Goal: Task Accomplishment & Management: Use online tool/utility

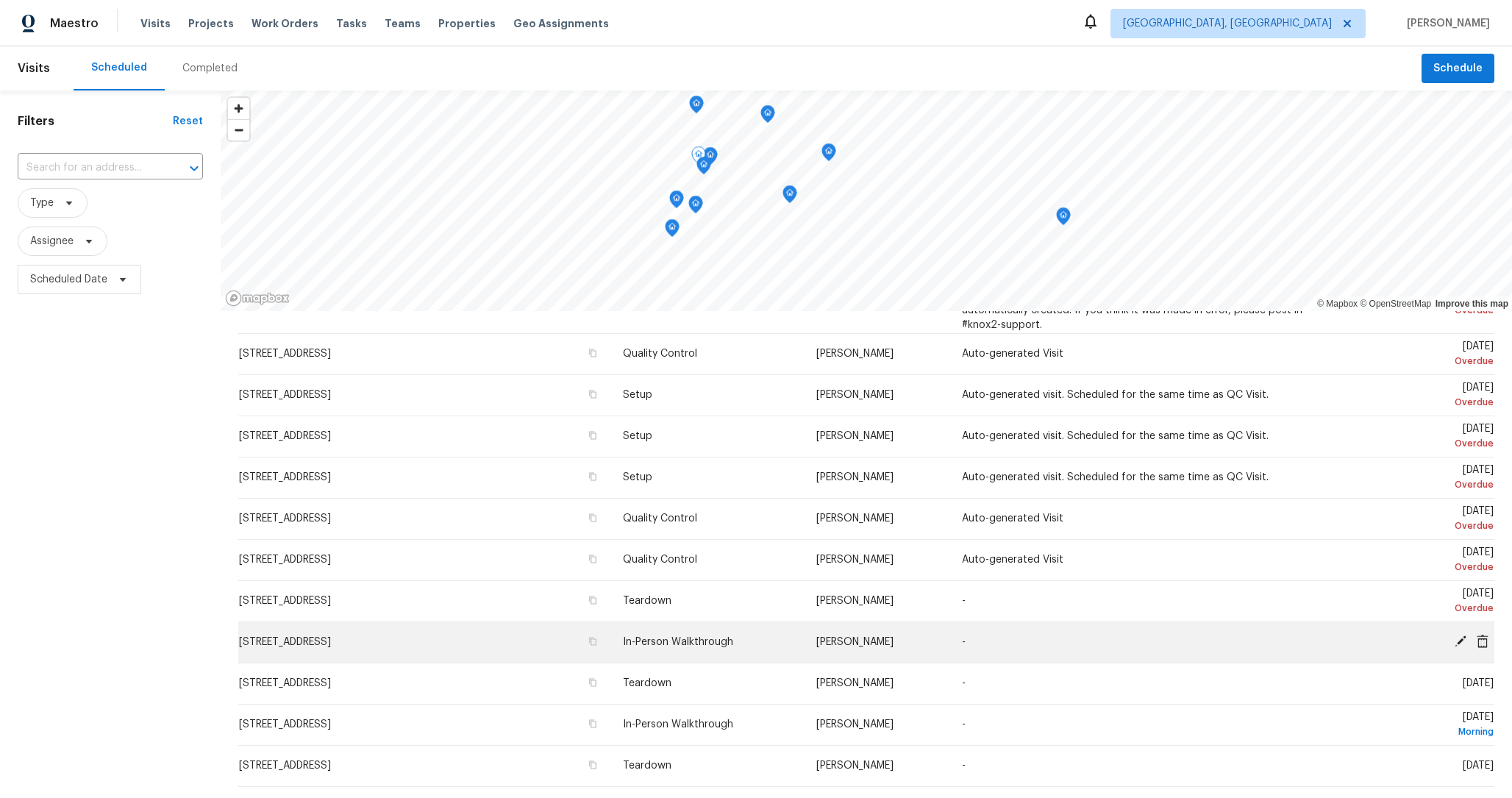
scroll to position [151, 0]
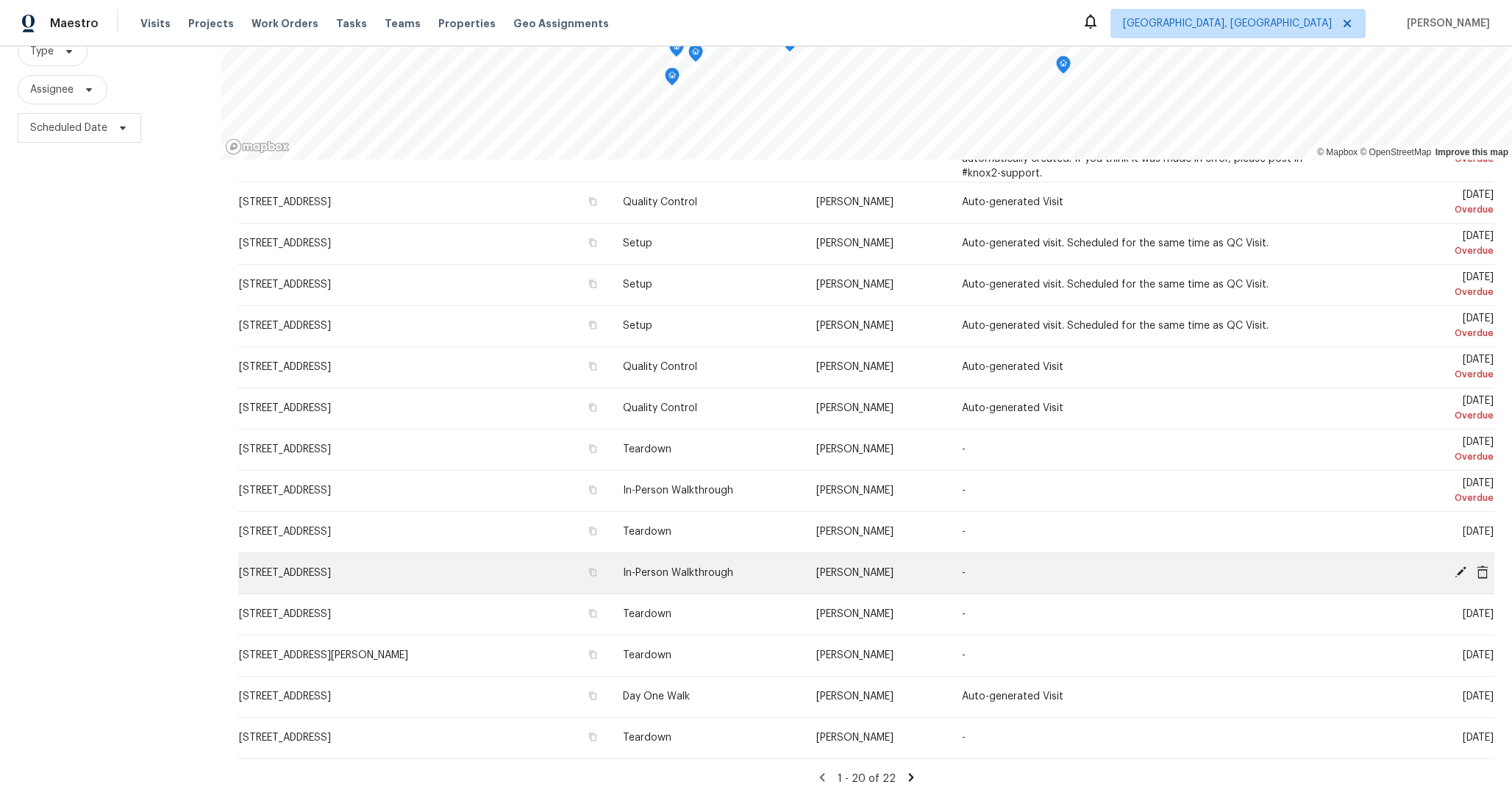
click at [1390, 575] on div at bounding box center [1416, 574] width 155 height 15
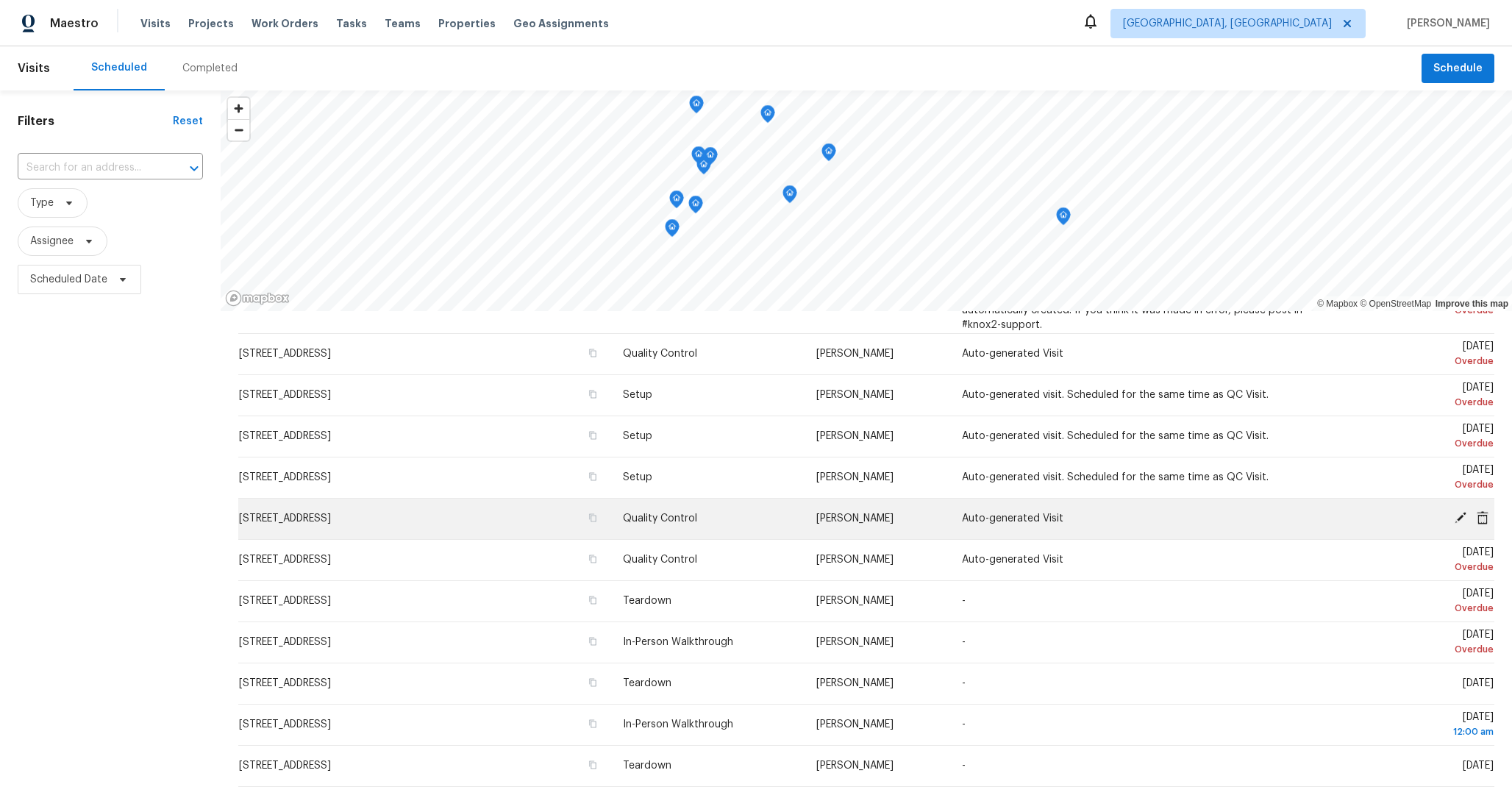
scroll to position [885, 0]
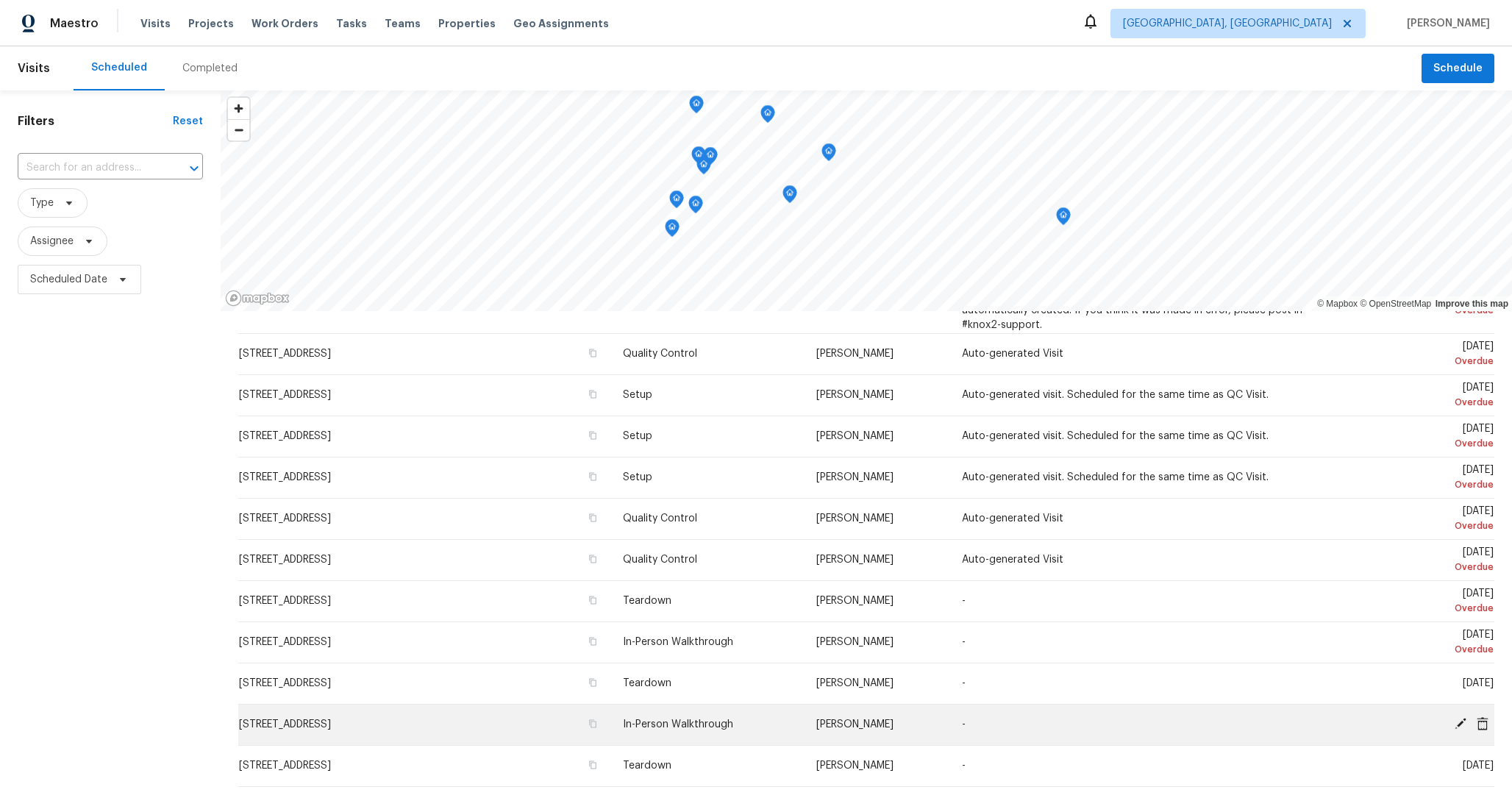
click at [1481, 726] on icon at bounding box center [1483, 722] width 12 height 13
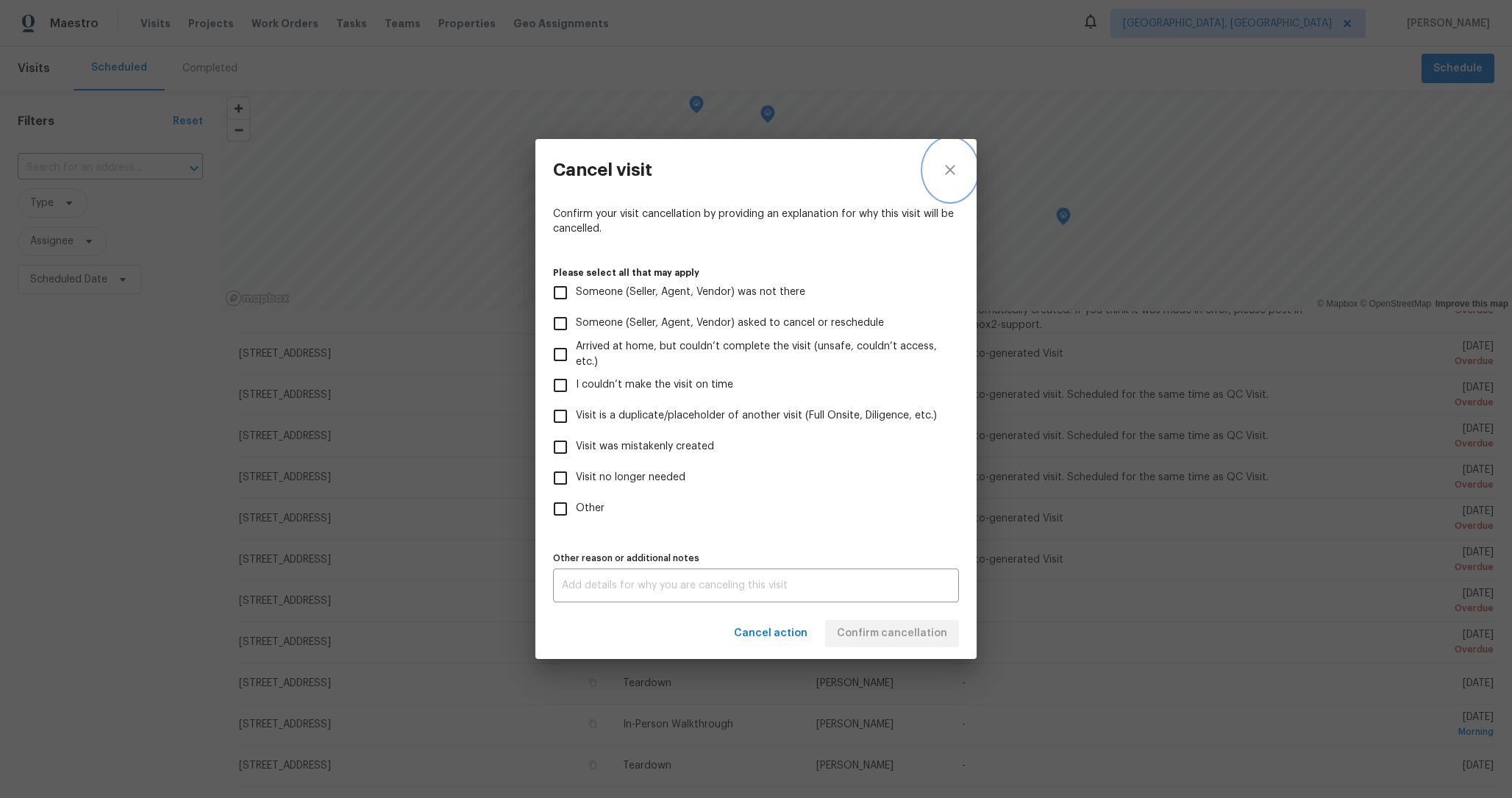
click at [954, 168] on icon "close" at bounding box center [950, 170] width 18 height 18
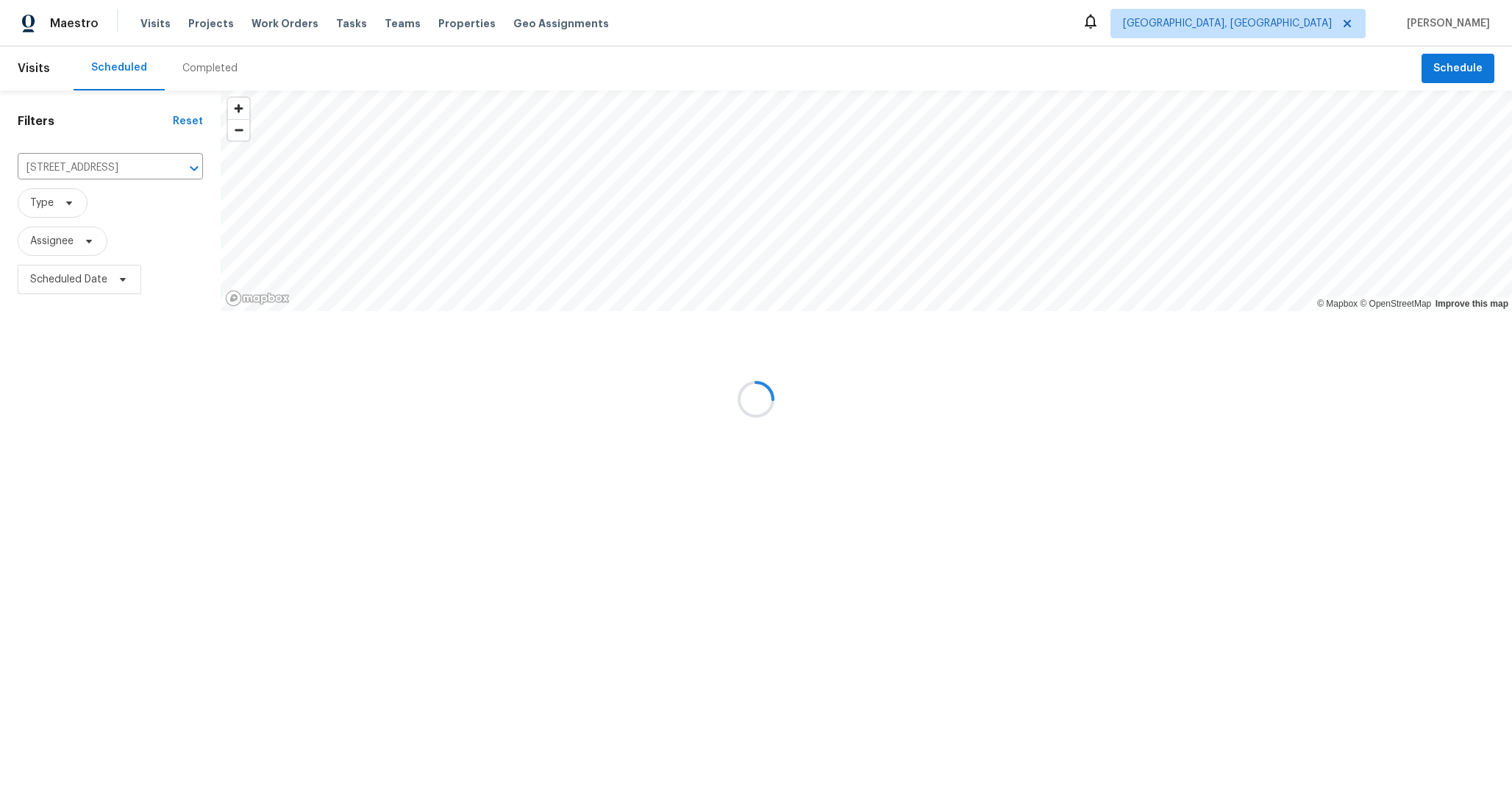
scroll to position [0, 0]
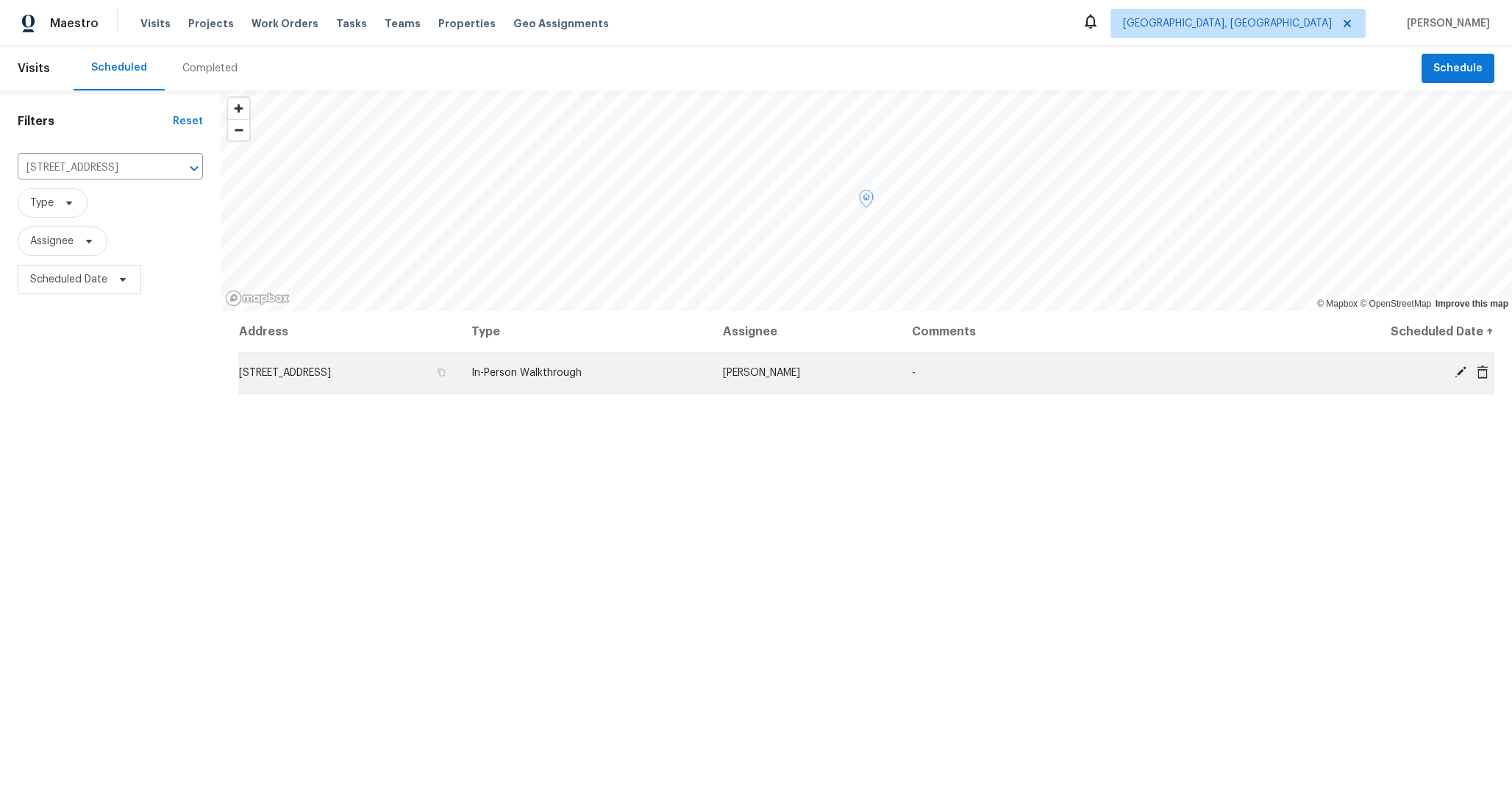
click at [1462, 374] on icon at bounding box center [1460, 372] width 13 height 13
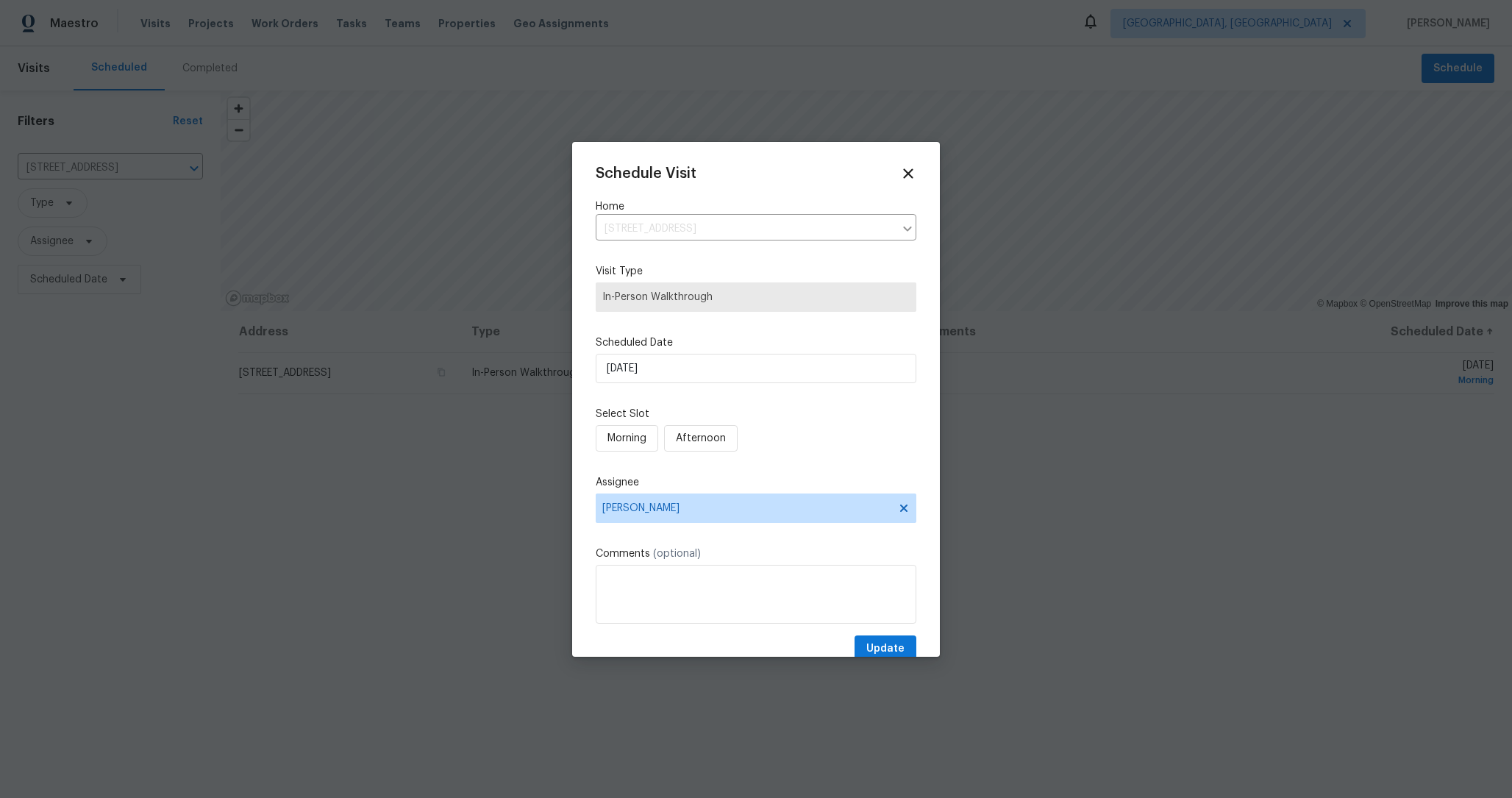
click at [917, 172] on div "Schedule Visit Home [STREET_ADDRESS] ​ Visit Type In-Person Walkthrough Schedul…" at bounding box center [756, 399] width 367 height 515
click at [915, 164] on div "Schedule Visit Home [STREET_ADDRESS] ​ Visit Type In-Person Walkthrough Schedul…" at bounding box center [756, 399] width 367 height 515
click at [908, 174] on icon at bounding box center [908, 174] width 10 height 10
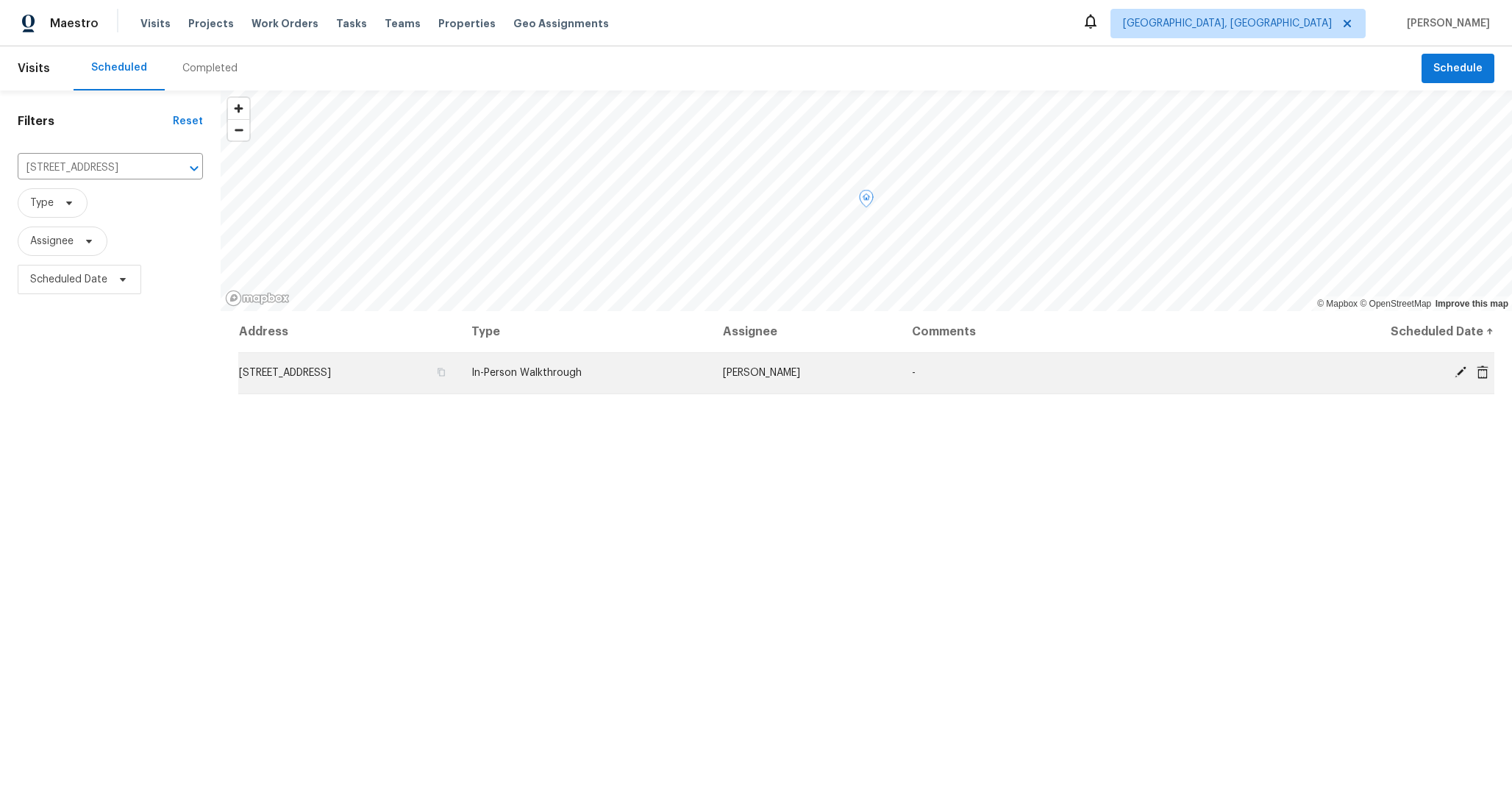
click at [331, 369] on span "[STREET_ADDRESS]" at bounding box center [284, 373] width 92 height 10
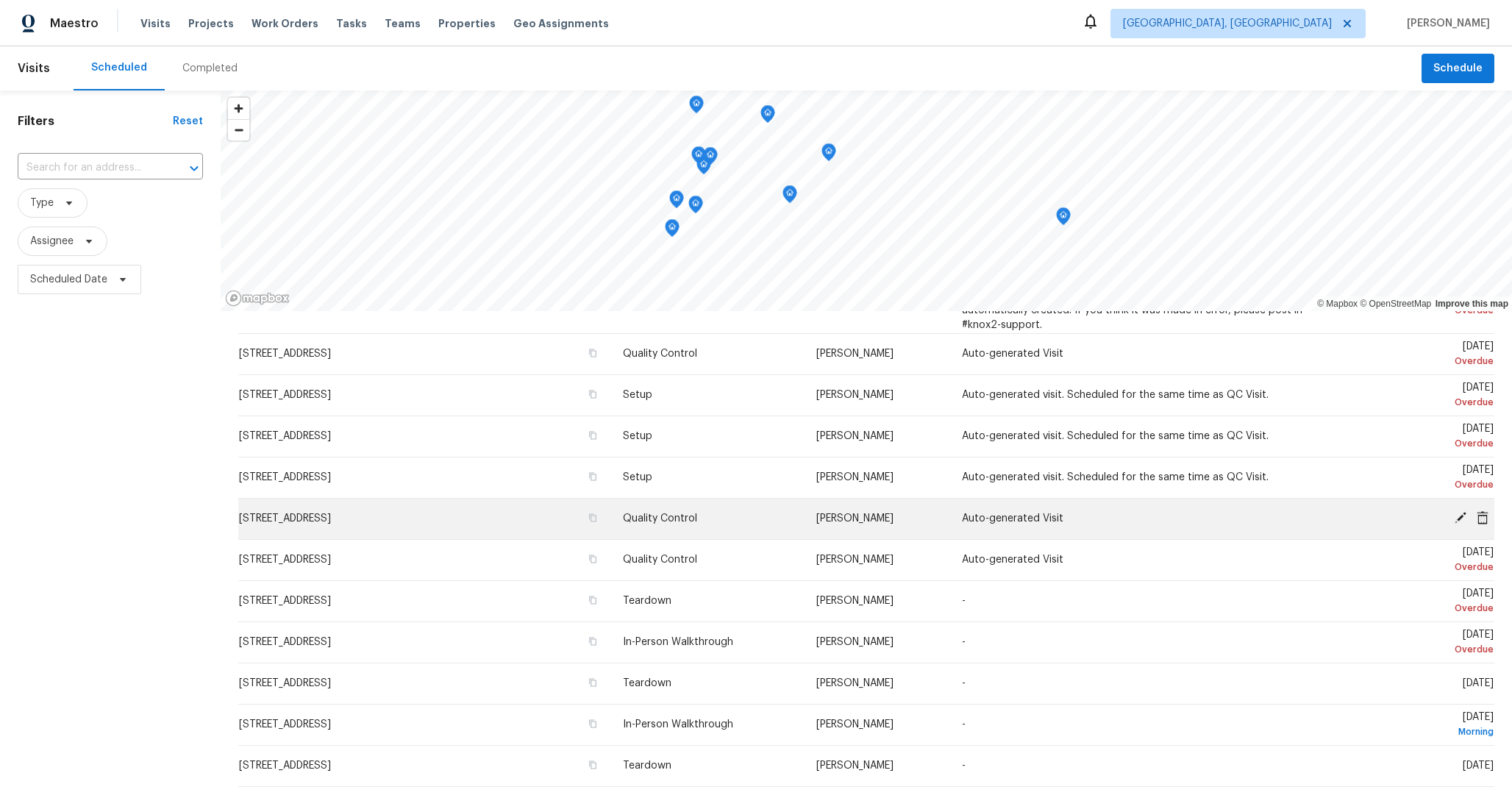
scroll to position [885, 0]
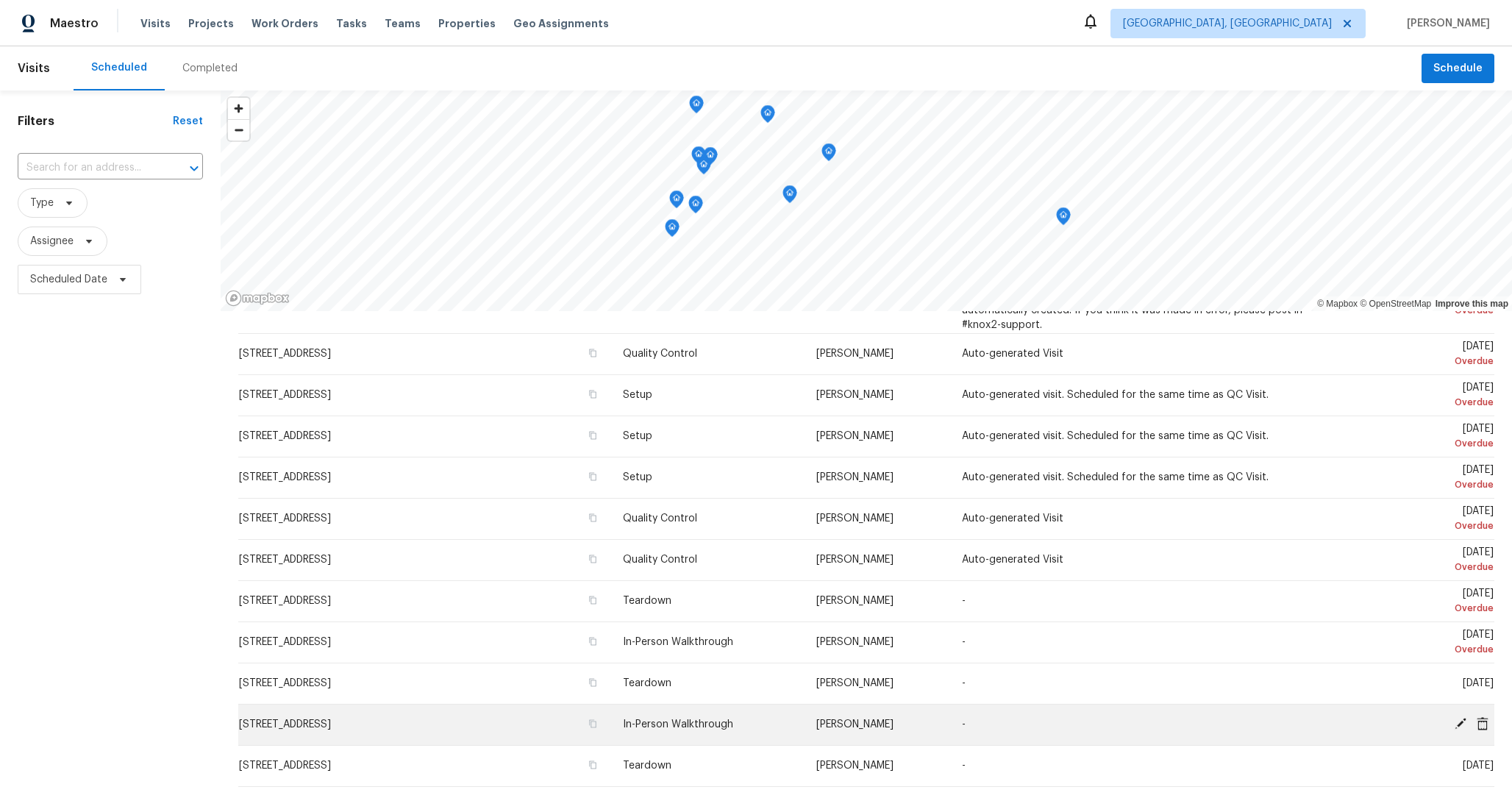
click at [1458, 725] on icon at bounding box center [1460, 724] width 12 height 12
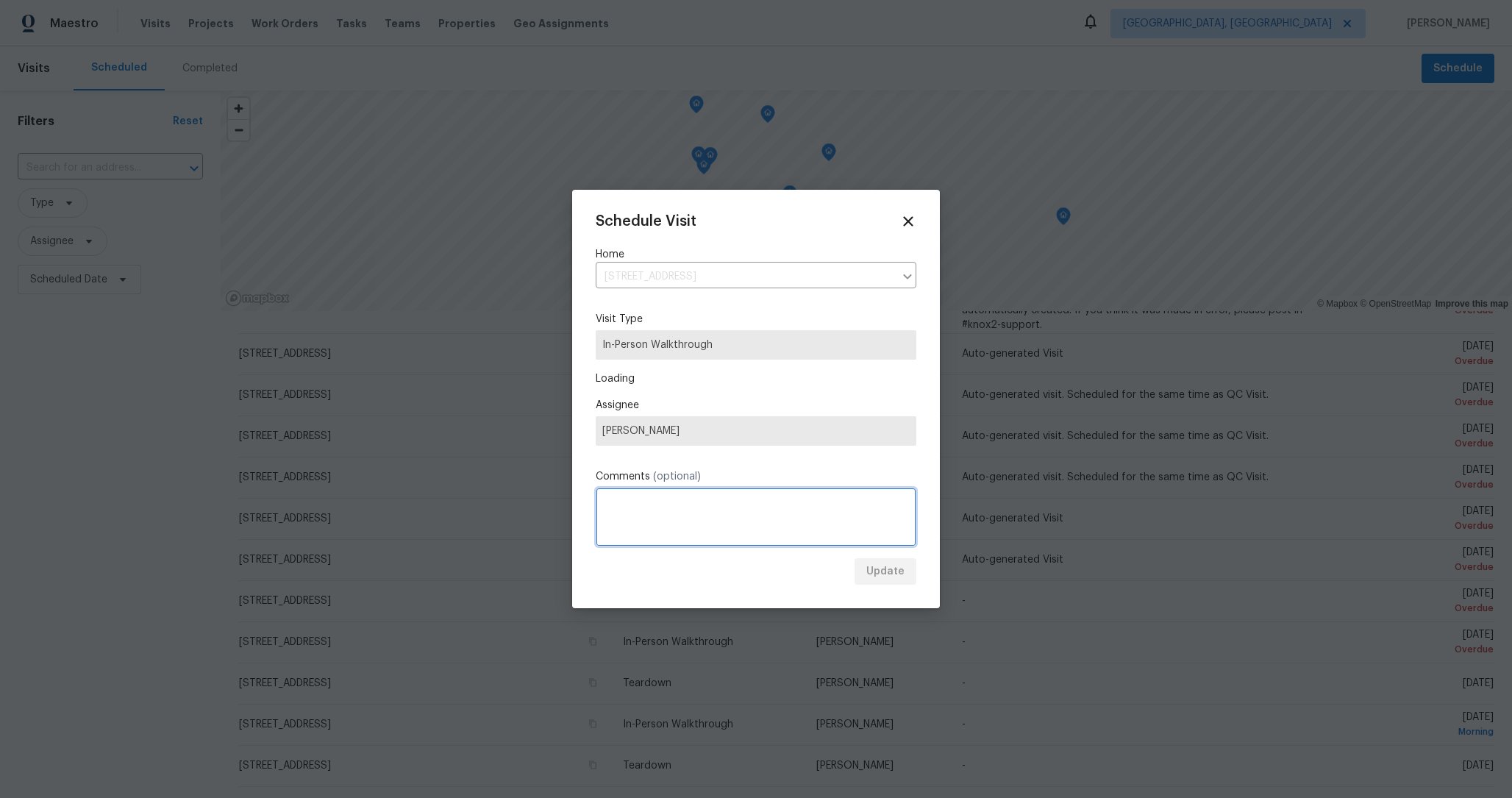
click at [686, 537] on textarea at bounding box center [756, 517] width 320 height 59
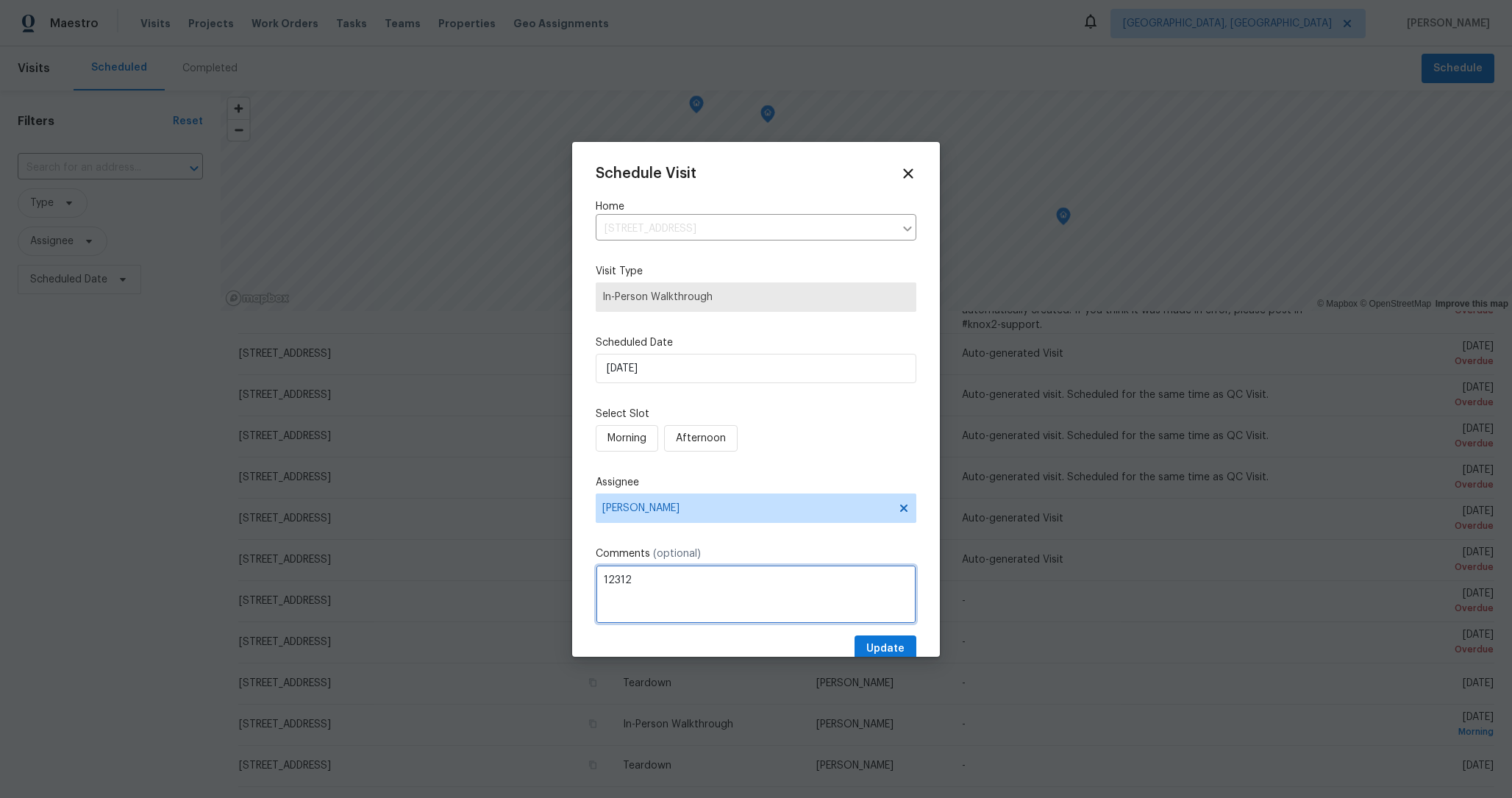
type textarea "12312"
click at [887, 646] on span "Update" at bounding box center [885, 649] width 39 height 18
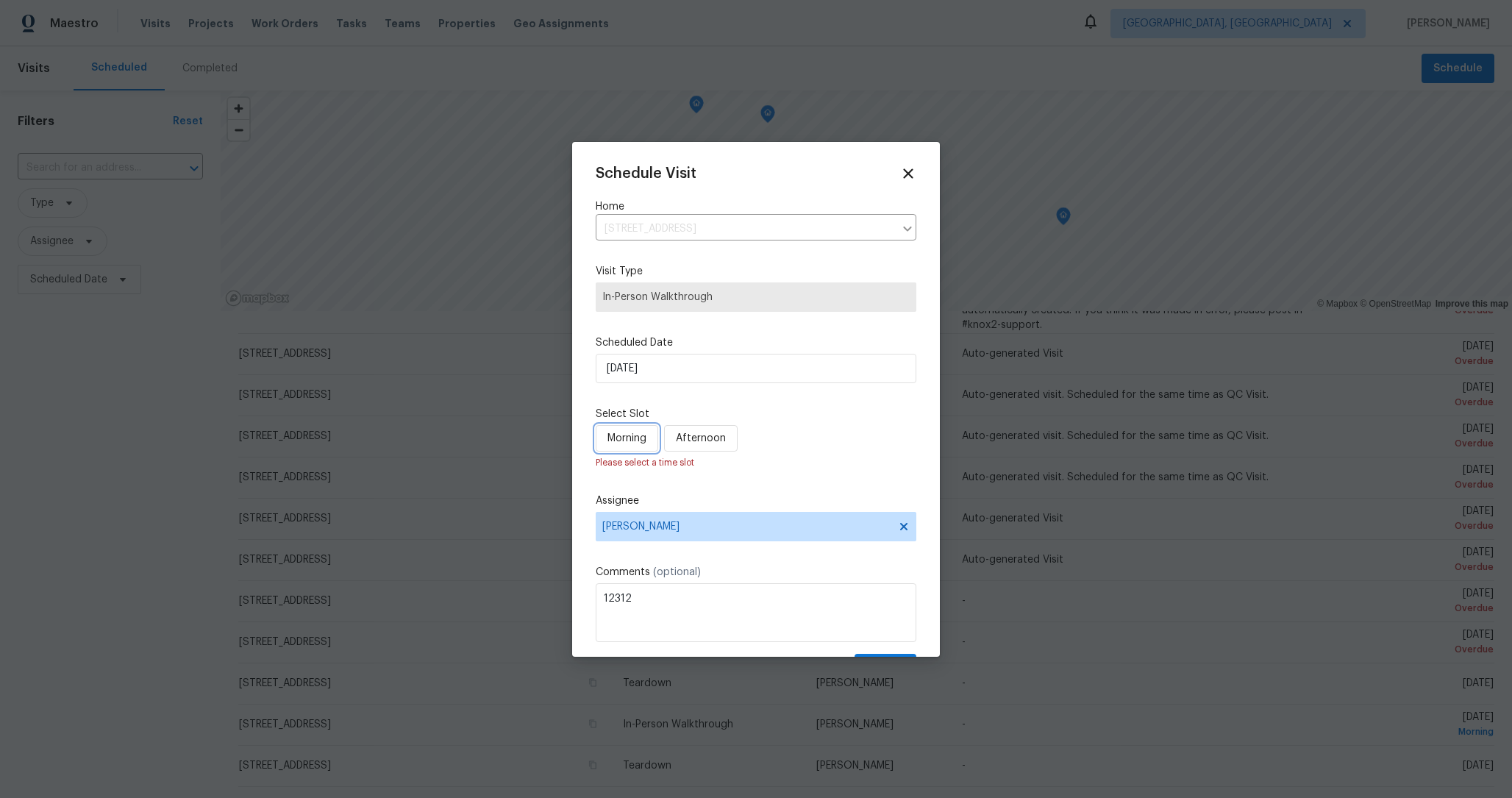
click at [648, 438] on button "Morning" at bounding box center [627, 439] width 63 height 27
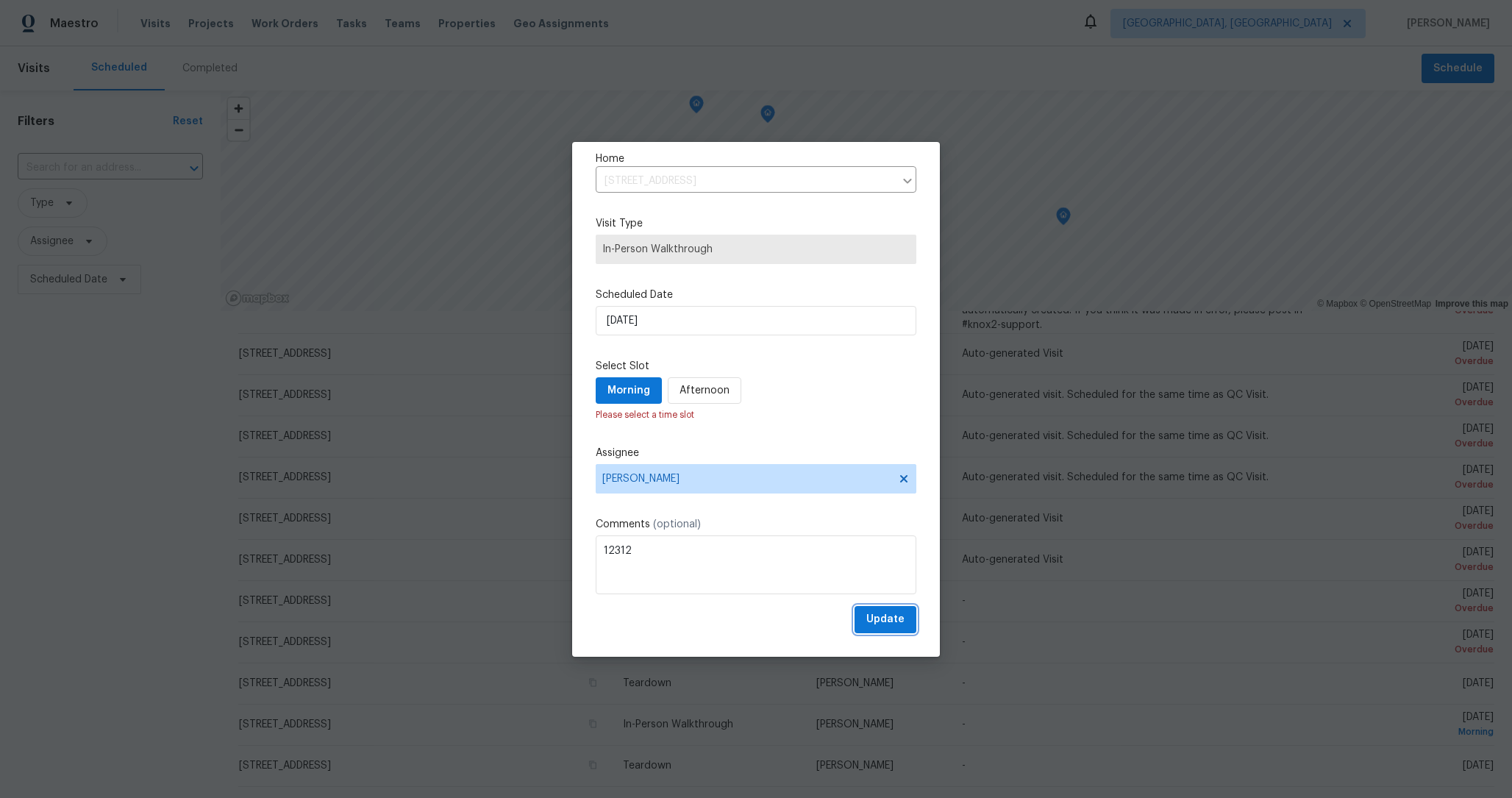
click at [896, 623] on span "Update" at bounding box center [885, 619] width 39 height 18
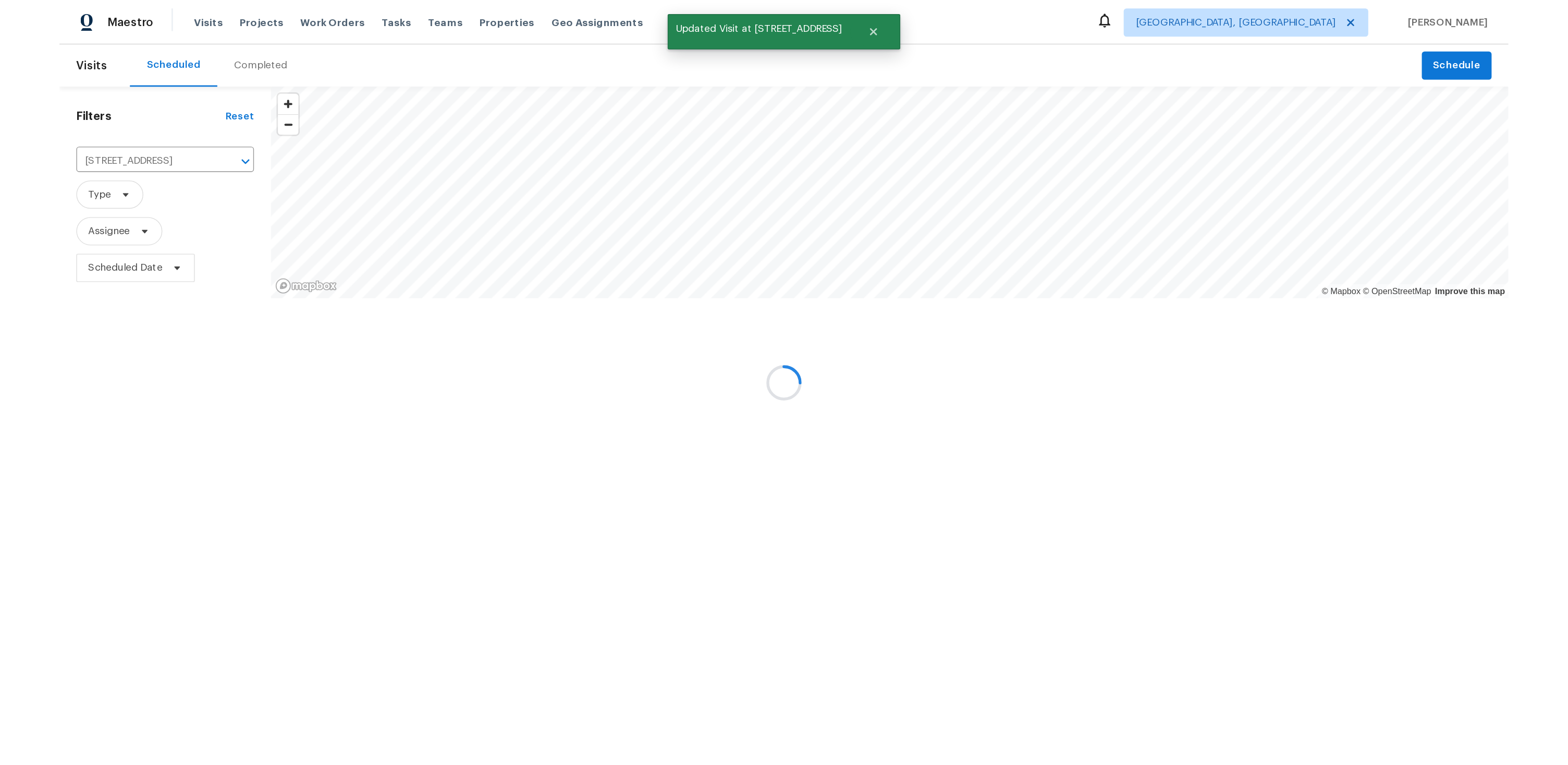
scroll to position [0, 0]
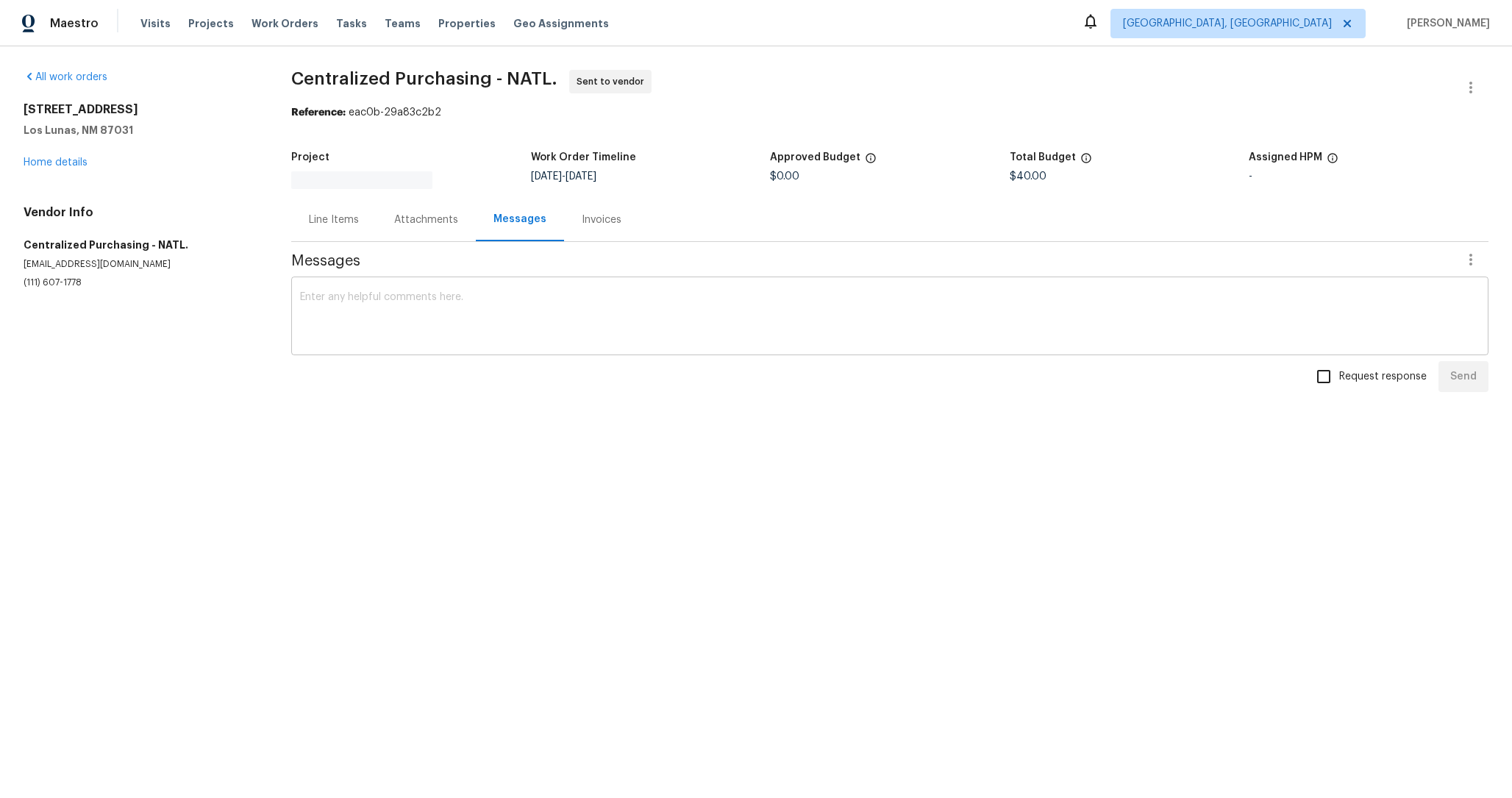
click at [818, 295] on textarea at bounding box center [890, 318] width 1180 height 52
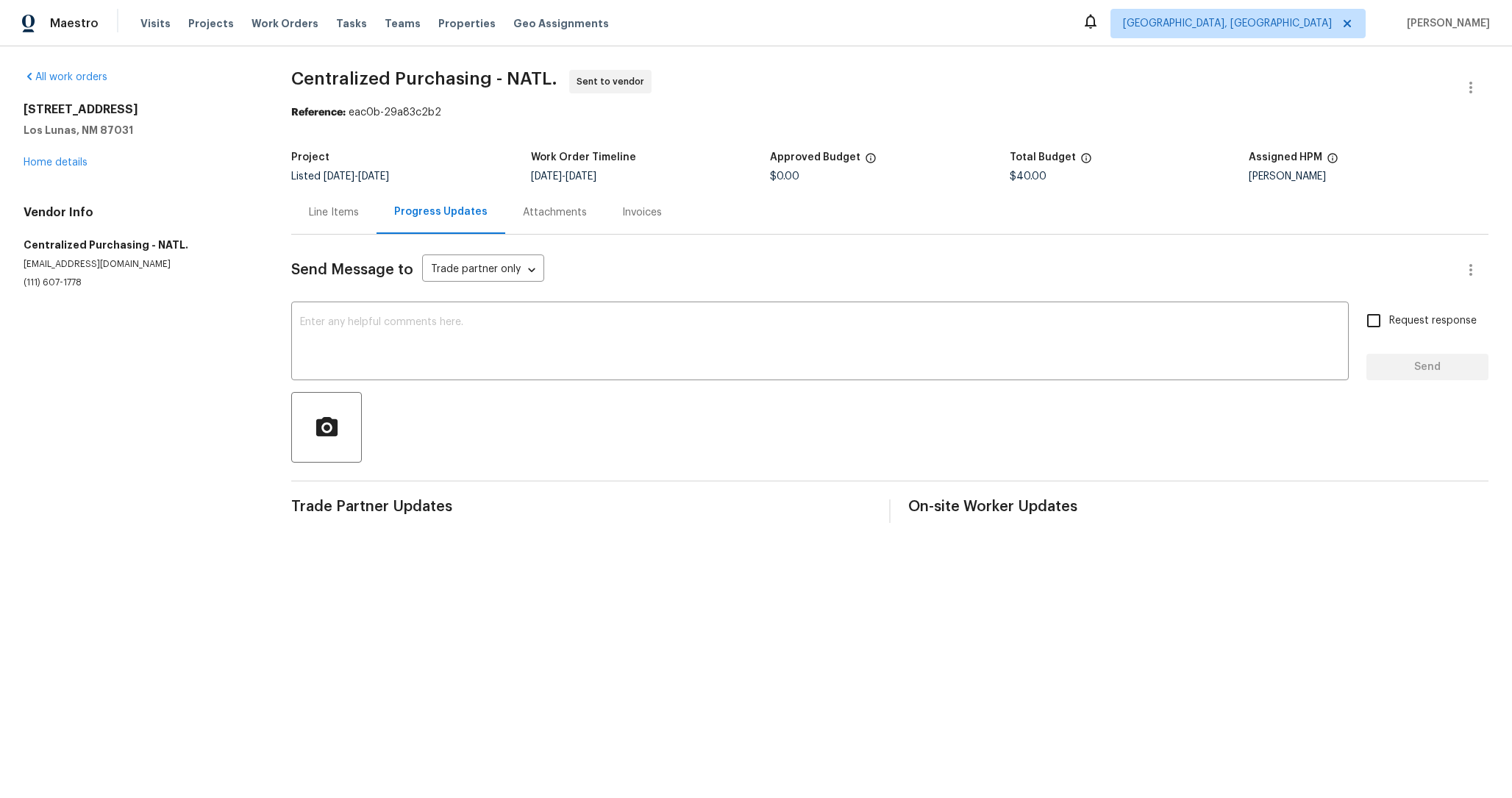
click at [817, 295] on div "Send Message to Trade partner only Trade partner only ​ x ​ Request response Se…" at bounding box center [890, 379] width 1197 height 289
click at [796, 322] on textarea at bounding box center [819, 343] width 1040 height 52
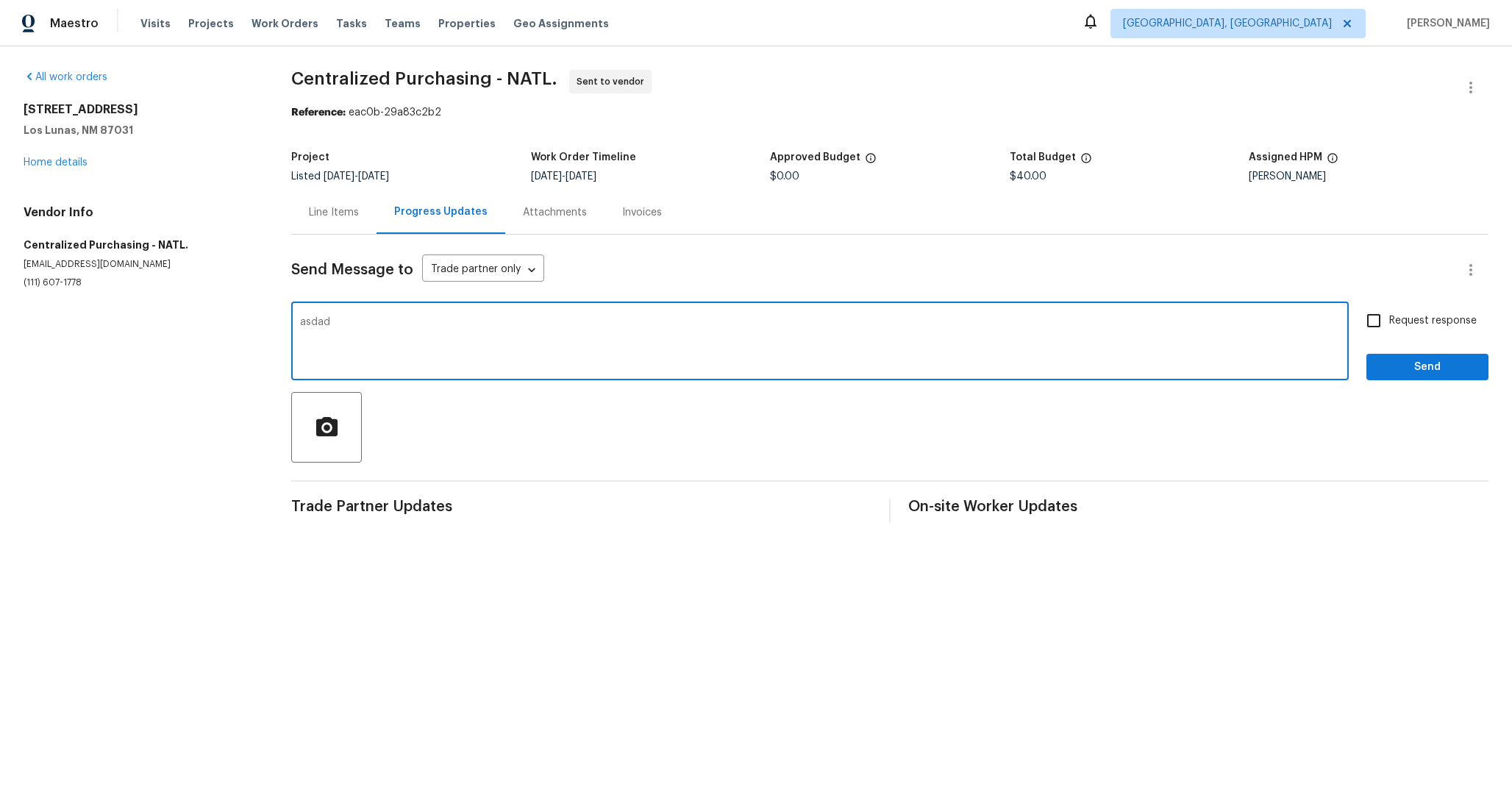
type textarea "asdad"
click at [1381, 374] on span "Send" at bounding box center [1427, 367] width 99 height 18
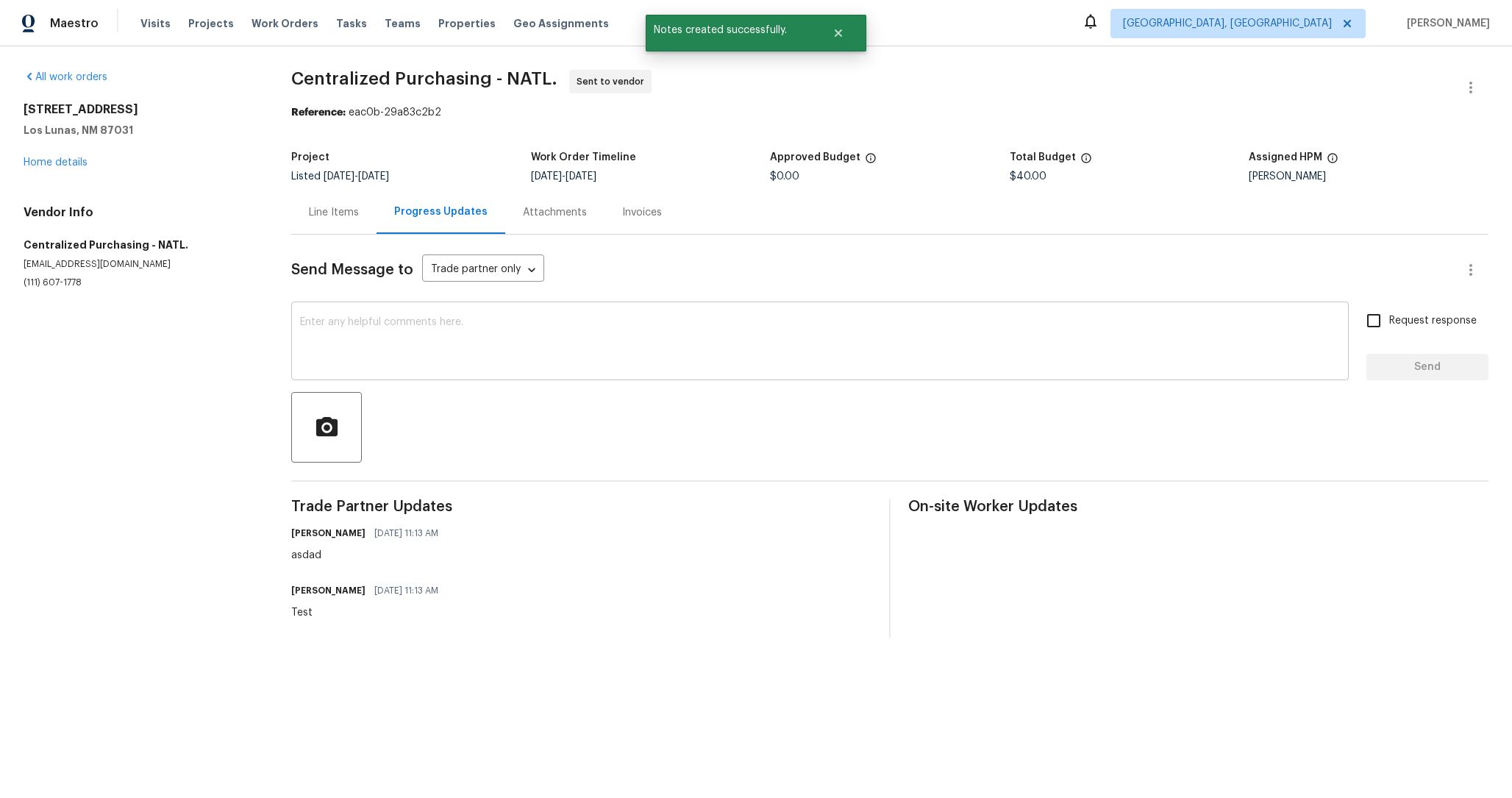
click at [1279, 338] on textarea at bounding box center [819, 343] width 1040 height 52
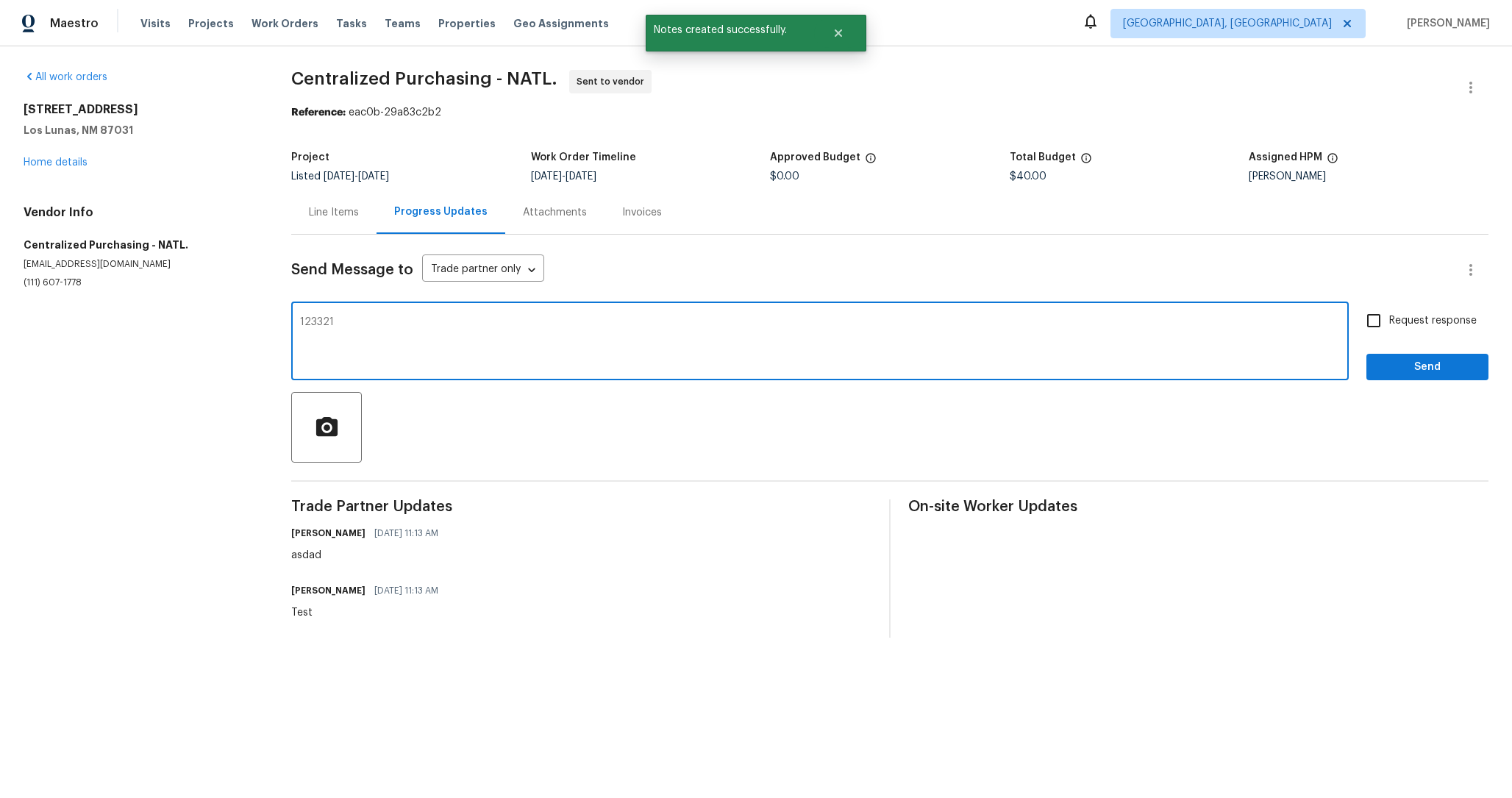
type textarea "123321"
click at [1454, 319] on span "Request response" at bounding box center [1433, 321] width 88 height 15
click at [1389, 319] on input "Request response" at bounding box center [1374, 320] width 31 height 31
checkbox input "true"
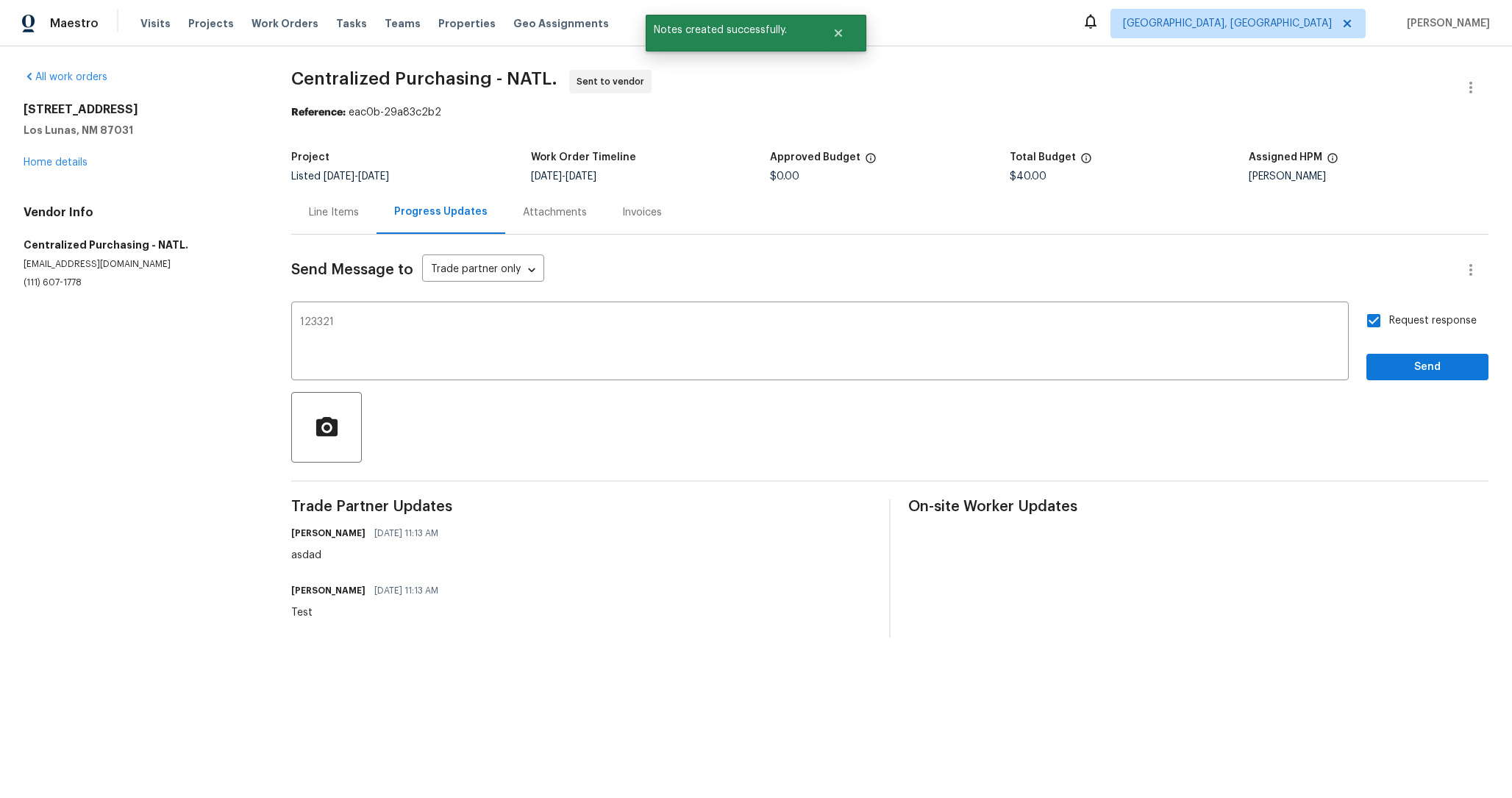
click at [1435, 348] on div "Request response Send" at bounding box center [1427, 342] width 122 height 75
click at [1421, 368] on span "Send" at bounding box center [1427, 367] width 99 height 18
click at [565, 607] on div "Bartłomiej Janeczko 08/18/2025 11:13 AM asdad" at bounding box center [581, 600] width 580 height 40
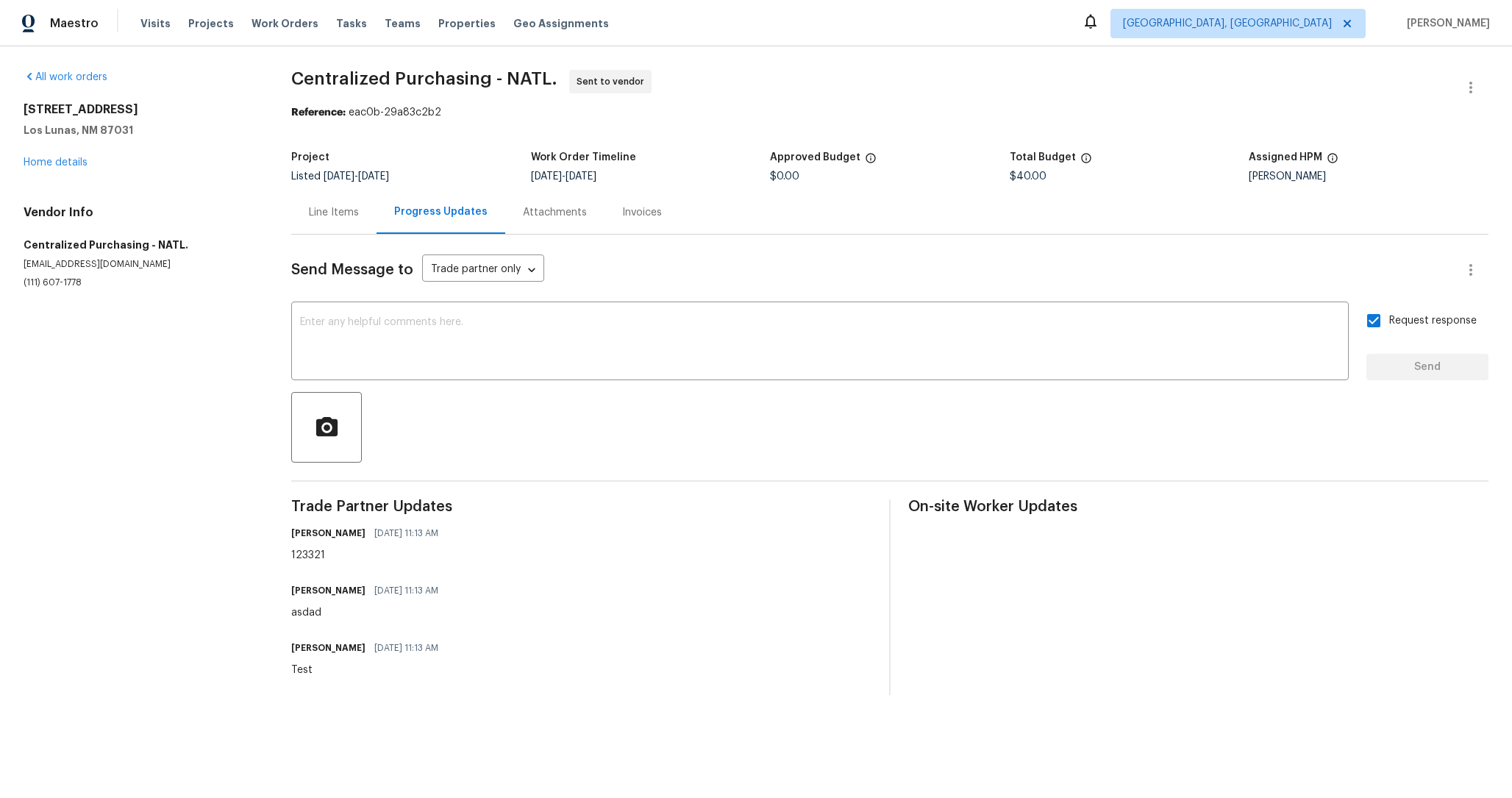
click at [1430, 263] on div "Send Message to Trade partner only Trade partner only ​" at bounding box center [871, 270] width 1162 height 35
click at [1469, 259] on button "button" at bounding box center [1470, 270] width 35 height 35
click at [473, 123] on div at bounding box center [756, 399] width 1512 height 798
click at [46, 156] on div "1249 Avenida Esplendida NW Los Lunas, NM 87031 Home details" at bounding box center [139, 136] width 233 height 68
click at [47, 161] on link "Home details" at bounding box center [55, 162] width 64 height 10
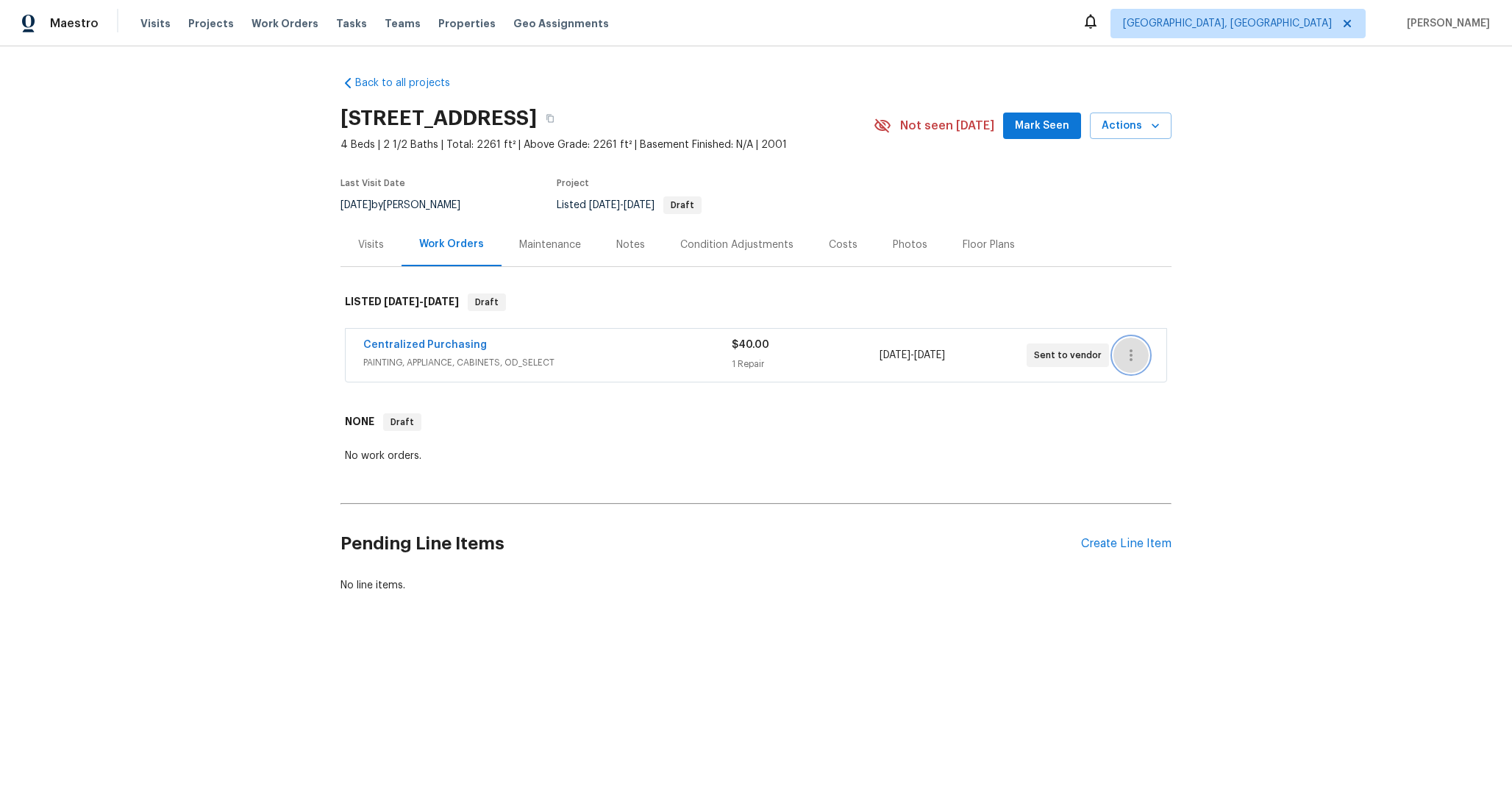
click at [1145, 355] on button "button" at bounding box center [1131, 355] width 35 height 35
click at [1224, 399] on li "View In Trade Partner Portal" at bounding box center [1193, 404] width 159 height 24
click at [1136, 397] on li "View In Trade Partner Portal" at bounding box center [1193, 404] width 159 height 24
